Goal: Information Seeking & Learning: Find specific fact

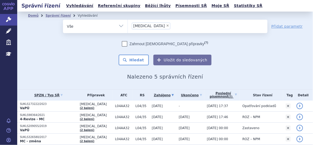
click at [166, 26] on span "×" at bounding box center [167, 25] width 3 height 3
click at [128, 26] on select "otezla" at bounding box center [128, 25] width 0 height 13
select select
type input "xa"
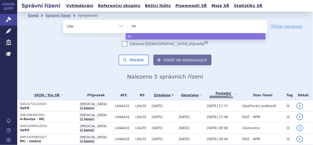
type input "xan"
type input "xanir"
type input "xanirva"
select select "xanirva"
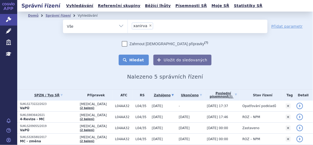
click at [130, 60] on button "Hledat" at bounding box center [134, 60] width 30 height 11
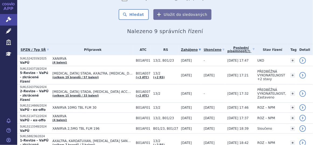
scroll to position [50, 0]
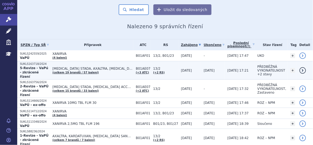
click at [121, 67] on span "[MEDICAL_DATA] STADA, AXALTRA, [MEDICAL_DATA] ACCORD…" at bounding box center [93, 69] width 81 height 4
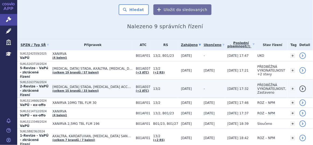
scroll to position [89, 0]
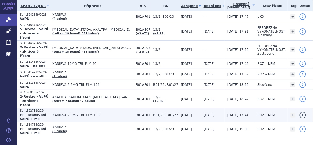
click at [87, 113] on span "XANIRVA 2,5MG TBL FLM 196" at bounding box center [93, 115] width 81 height 4
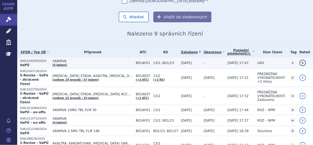
scroll to position [45, 0]
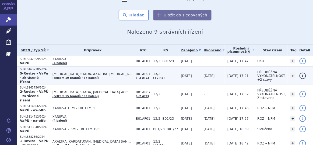
click at [111, 76] on td "APIXABAN STADA, AXALTRA, DABIGATRAN ETEXILATE ACCORD… (celkem 19 brandů / 57 ba…" at bounding box center [92, 76] width 84 height 18
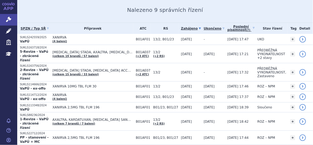
scroll to position [67, 0]
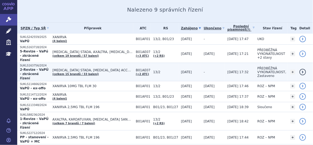
click at [117, 68] on span "APIXABAN STADA, DABIGATRAN ETEXILATE ACCORD, DABIGATRAN ETEXILATE VIATRIS…" at bounding box center [93, 70] width 81 height 4
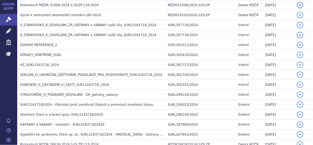
scroll to position [696, 0]
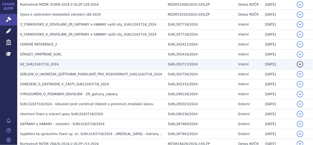
click at [61, 62] on h3 "HZ_SUKLS163718_2024" at bounding box center [92, 64] width 145 height 5
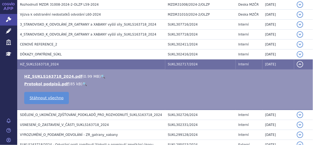
click at [101, 74] on link "🔍" at bounding box center [103, 76] width 5 height 4
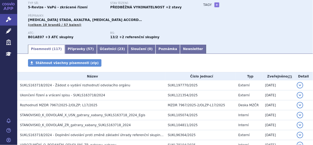
scroll to position [0, 0]
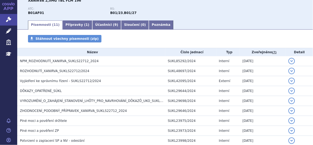
scroll to position [67, 0]
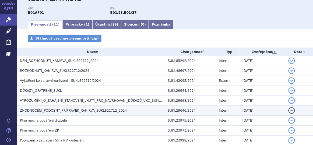
click at [53, 108] on h3 "ZHODNOCENÍ_PODOBNÝ_PŘÍPRAVEK_XANIRVA_SUKLS22712_2024" at bounding box center [92, 110] width 145 height 5
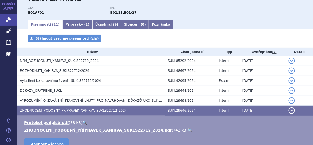
click at [188, 129] on link "🔍" at bounding box center [190, 130] width 5 height 4
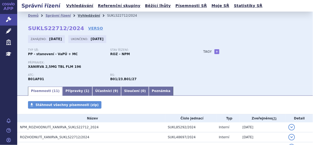
click at [80, 16] on link "Vyhledávání" at bounding box center [89, 16] width 22 height 4
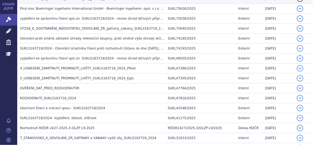
scroll to position [195, 0]
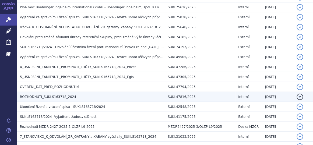
click at [97, 93] on td "ROZHODNUTÍ_SUKLS163718_2024" at bounding box center [91, 97] width 148 height 10
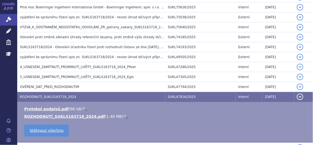
click at [123, 115] on link "🔍" at bounding box center [125, 116] width 5 height 4
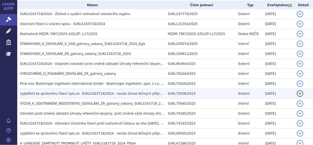
scroll to position [117, 0]
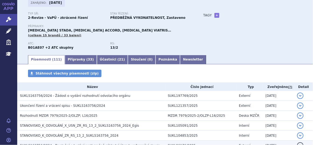
scroll to position [36, 0]
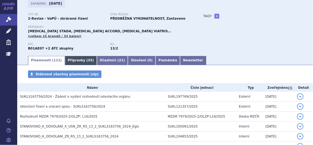
click at [88, 62] on span "33" at bounding box center [90, 60] width 5 height 4
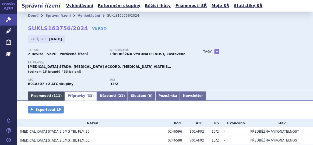
click at [47, 96] on link "Písemnosti ( 111 )" at bounding box center [46, 96] width 37 height 9
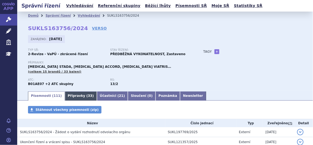
click at [75, 97] on link "Přípravky ( 33 )" at bounding box center [81, 96] width 32 height 9
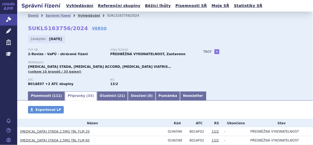
click at [79, 18] on link "Vyhledávání" at bounding box center [89, 16] width 22 height 4
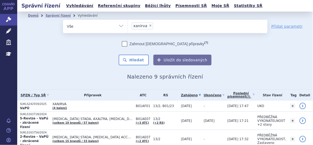
click at [153, 26] on ul "× xanirva" at bounding box center [198, 26] width 140 height 12
click at [128, 26] on select "xanirva" at bounding box center [128, 25] width 0 height 13
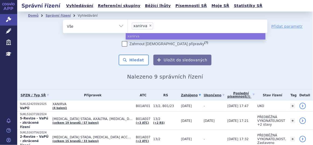
select select
type input "xanirva"
type input "xanirva 2"
type input "xanirva 2,"
type input "xanirva 2,5"
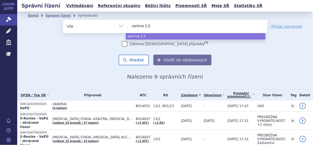
select select "xanirva 2,5"
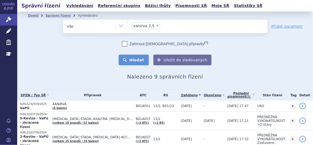
click at [136, 59] on button "Hledat" at bounding box center [134, 60] width 30 height 11
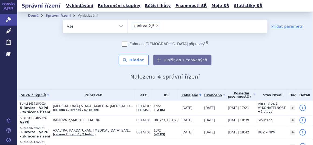
scroll to position [29, 0]
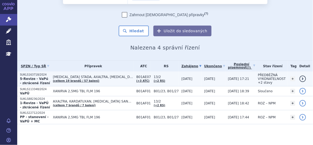
click at [97, 77] on span "[MEDICAL_DATA] STADA, AXALTRA, [MEDICAL_DATA] ACCORD…" at bounding box center [93, 77] width 81 height 4
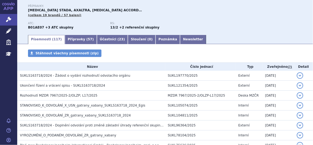
scroll to position [61, 0]
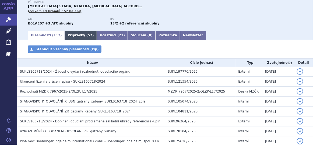
click at [66, 35] on link "Přípravky ( 57 )" at bounding box center [81, 35] width 32 height 9
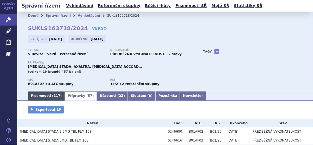
click at [46, 93] on link "Písemnosti ( 117 )" at bounding box center [46, 96] width 37 height 9
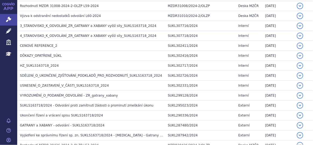
scroll to position [695, 0]
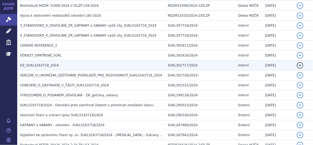
click at [49, 64] on span "HZ_SUKLS163718_2024" at bounding box center [39, 66] width 39 height 4
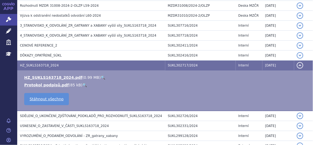
click at [101, 75] on link "🔍" at bounding box center [103, 77] width 5 height 4
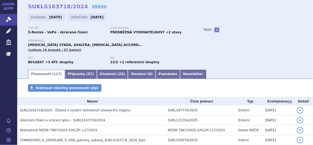
scroll to position [0, 0]
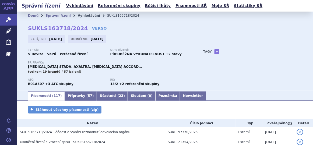
click at [81, 15] on link "Vyhledávání" at bounding box center [89, 16] width 22 height 4
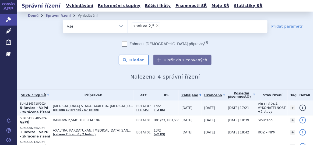
scroll to position [29, 0]
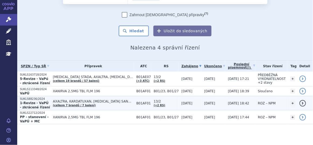
click at [123, 103] on td "AXALTRA, KARDATUXAN, [MEDICAL_DATA] SANDOZ… (celkem 7 brandů / 7 balení)" at bounding box center [92, 103] width 84 height 14
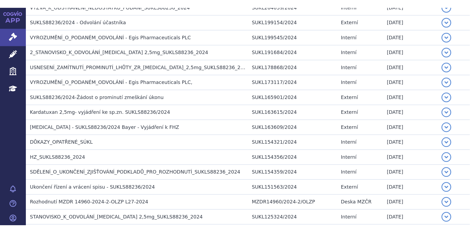
scroll to position [262, 0]
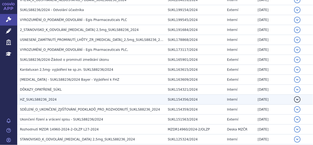
click at [53, 97] on h3 "HZ_SUKLS88236_2024" at bounding box center [92, 99] width 145 height 5
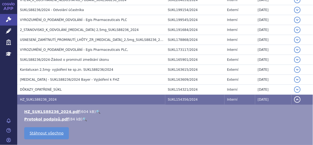
click at [96, 110] on link "🔍" at bounding box center [98, 112] width 5 height 4
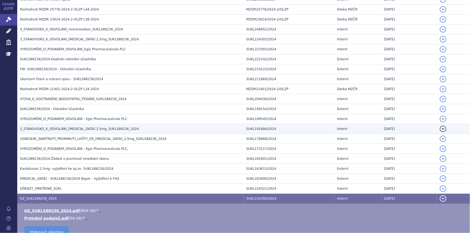
scroll to position [220, 0]
